Goal: Task Accomplishment & Management: Use online tool/utility

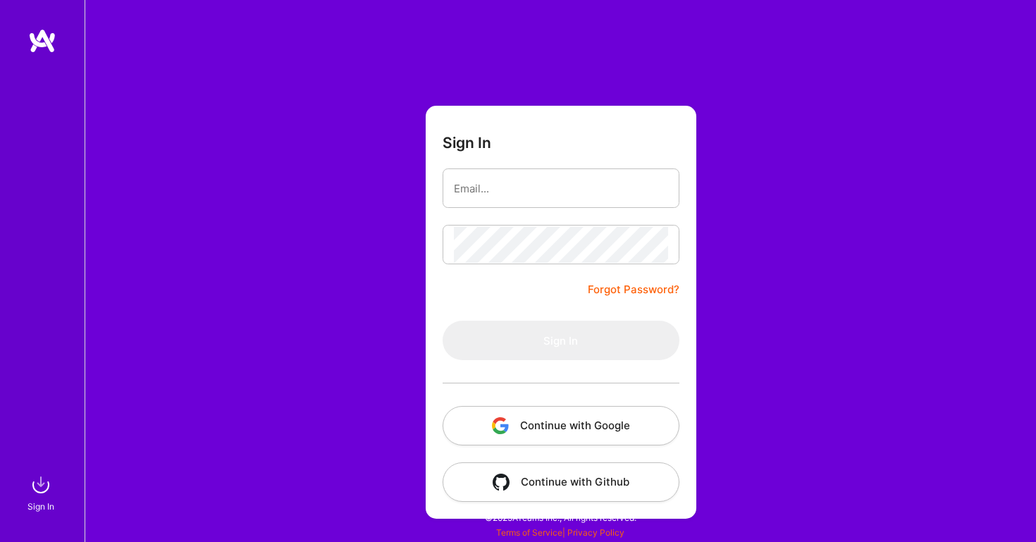
click at [514, 420] on button "Continue with Google" at bounding box center [561, 425] width 237 height 39
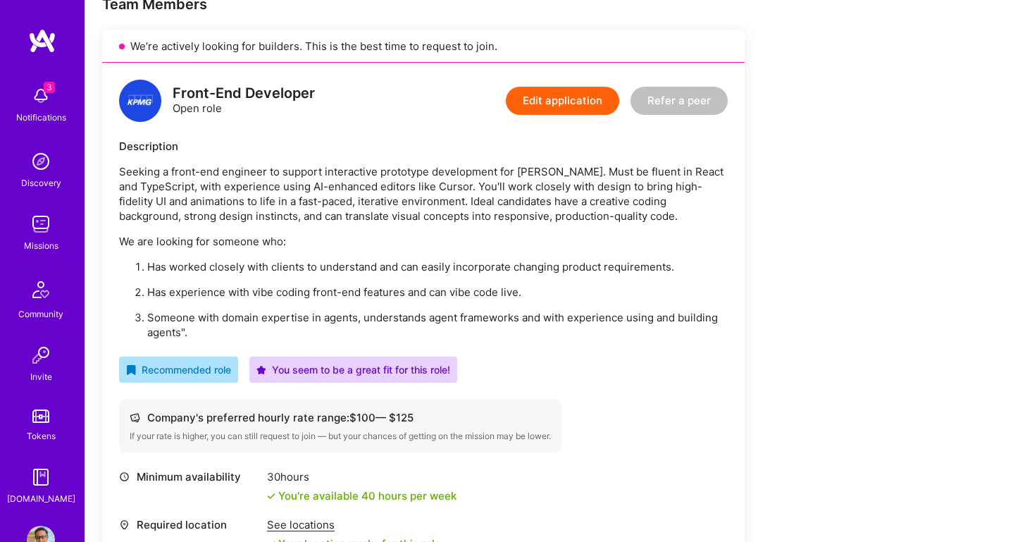
scroll to position [302, 0]
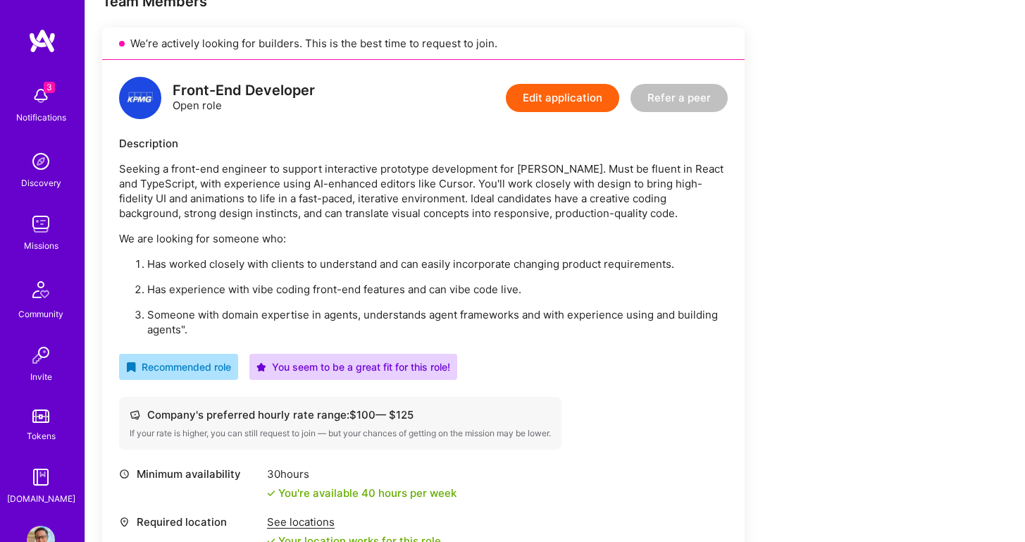
click at [32, 242] on div "Missions" at bounding box center [41, 245] width 35 height 15
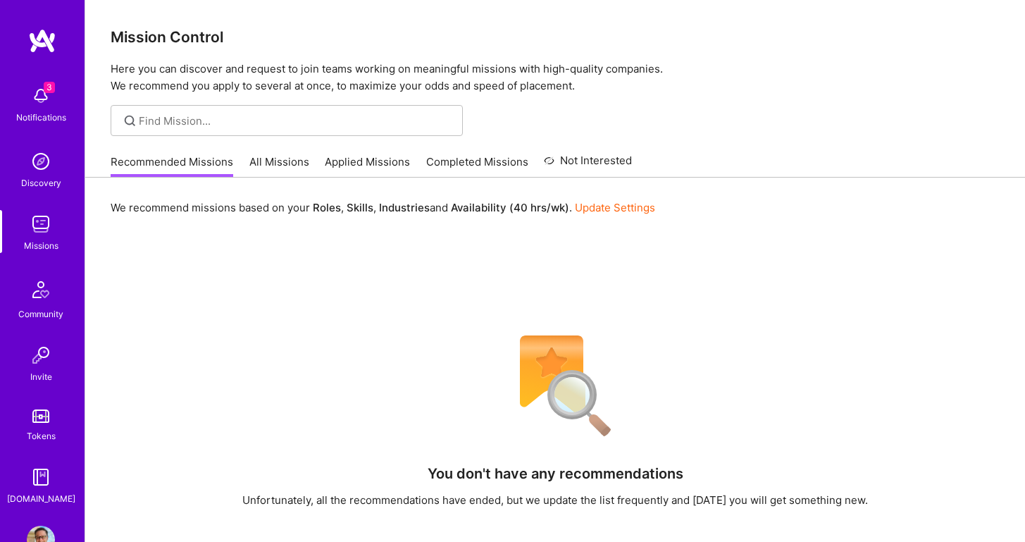
click at [271, 159] on link "All Missions" at bounding box center [279, 165] width 60 height 23
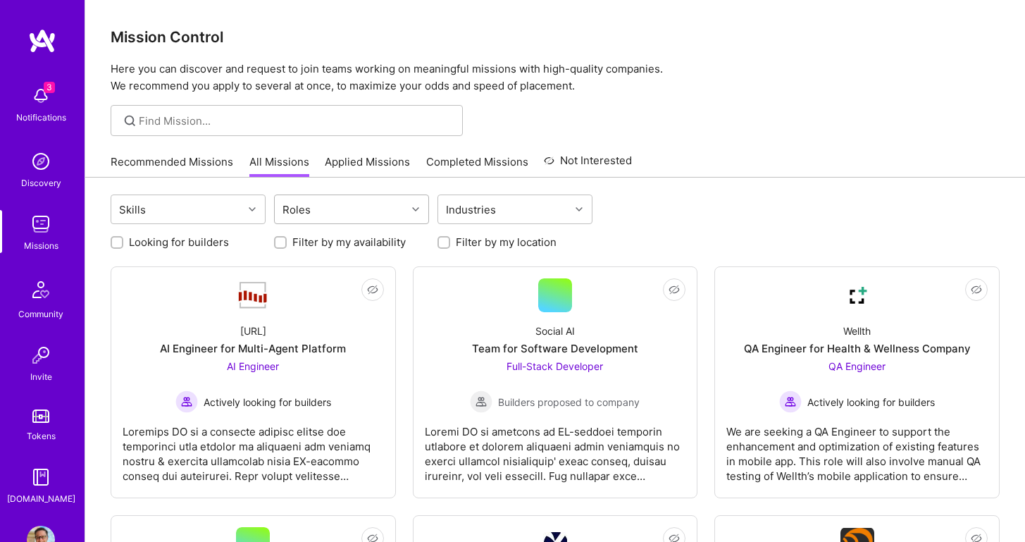
click at [352, 217] on div "Roles" at bounding box center [341, 209] width 132 height 28
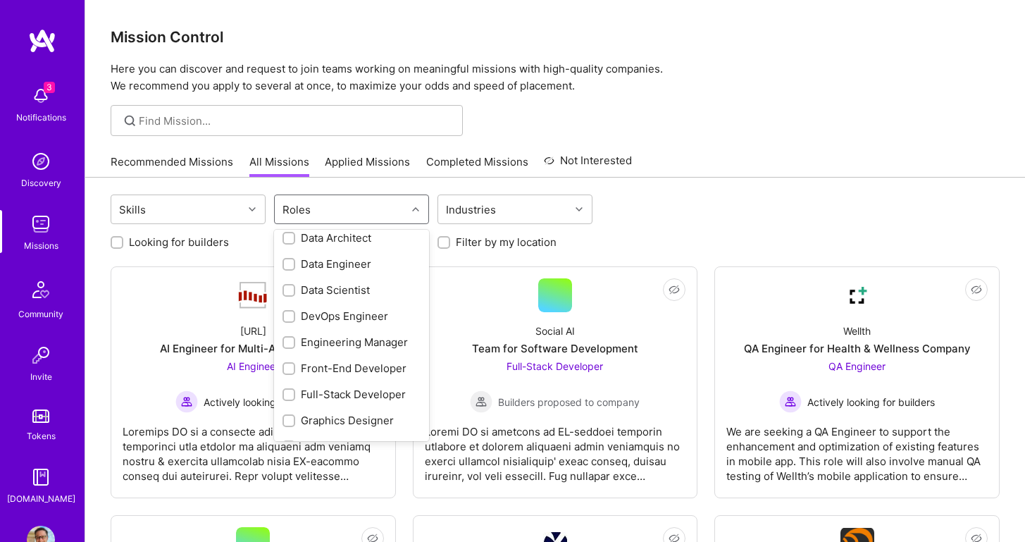
scroll to position [245, 0]
click at [330, 363] on div "Front-End Developer" at bounding box center [352, 366] width 138 height 15
checkbox input "true"
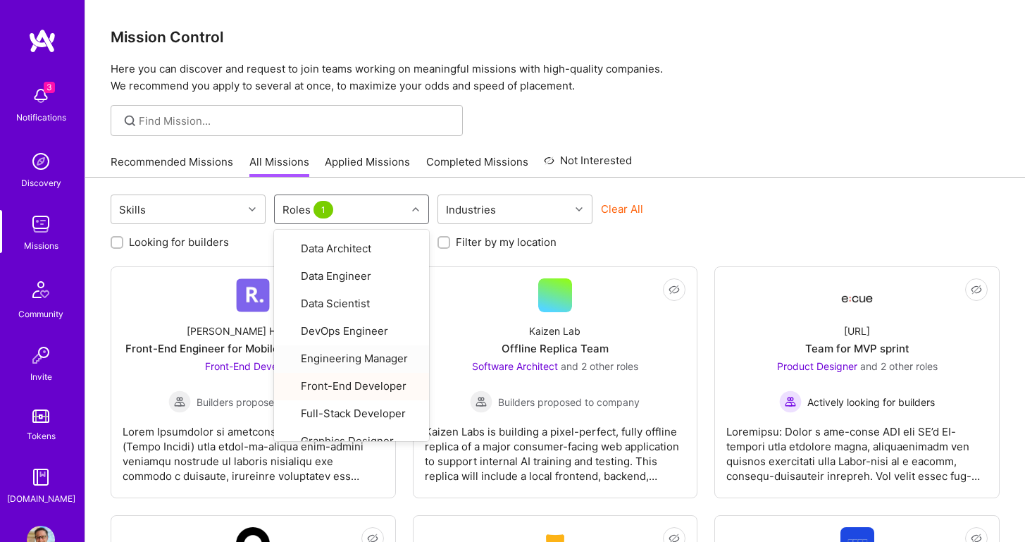
click at [762, 130] on div at bounding box center [555, 120] width 940 height 31
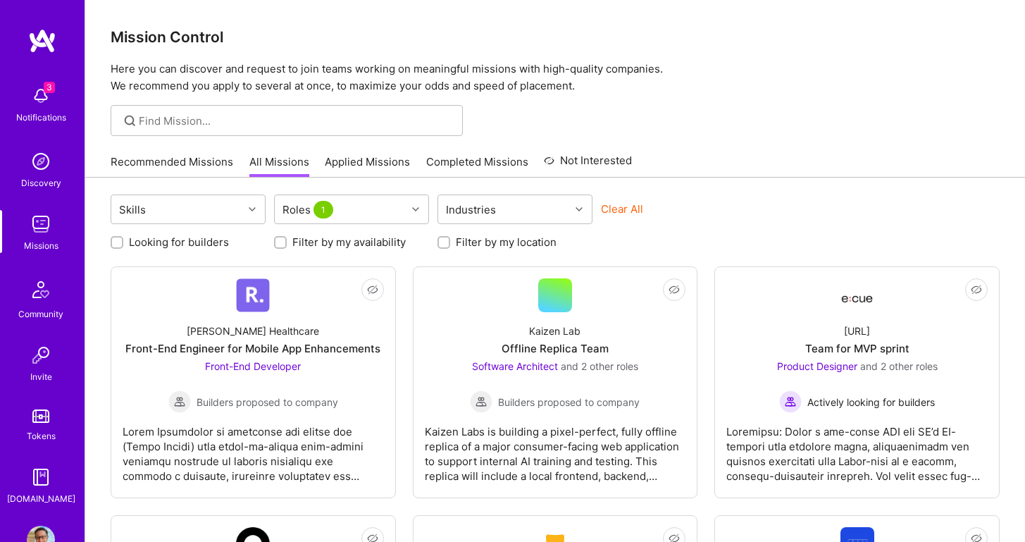
scroll to position [0, 0]
